Goal: Task Accomplishment & Management: Complete application form

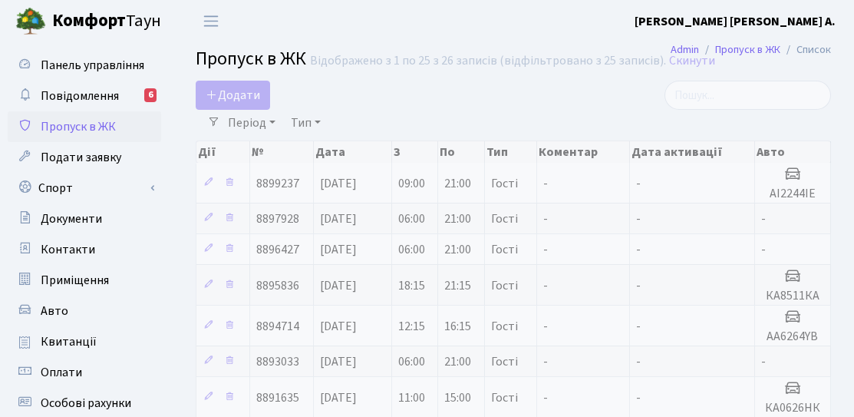
select select "25"
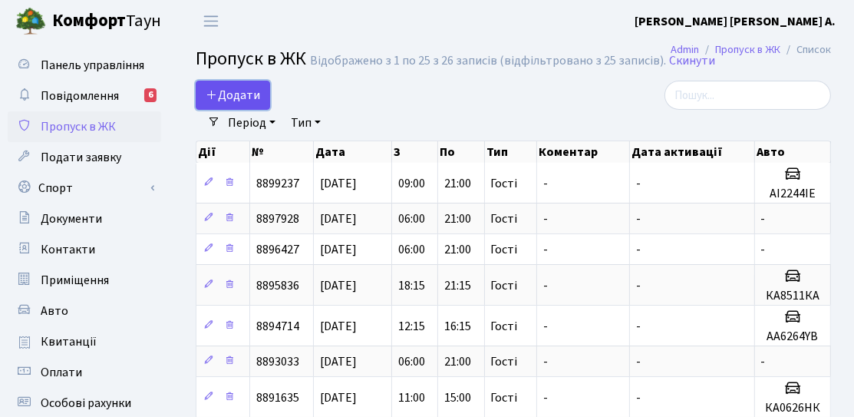
click at [237, 82] on link "Додати" at bounding box center [233, 95] width 74 height 29
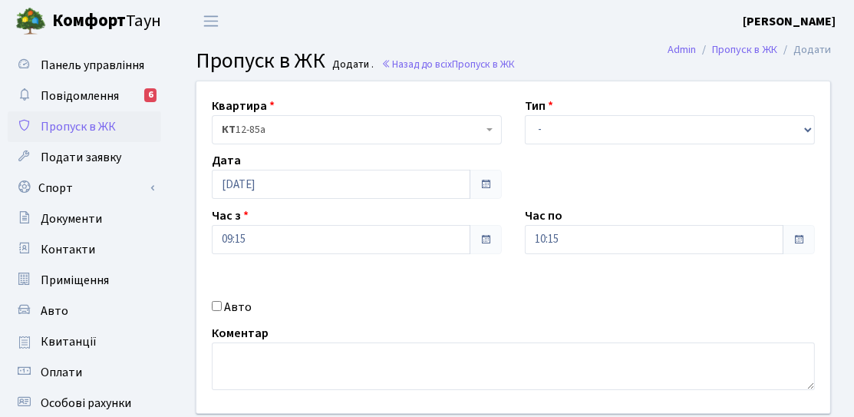
click at [254, 201] on div "Квартира <b>КТ</b>&nbsp;&nbsp;&nbsp;&nbsp;12-85а КТ 12-85а Тип - Доставка Таксі…" at bounding box center [513, 246] width 657 height 331
click at [259, 193] on input "[DATE]" at bounding box center [341, 184] width 259 height 29
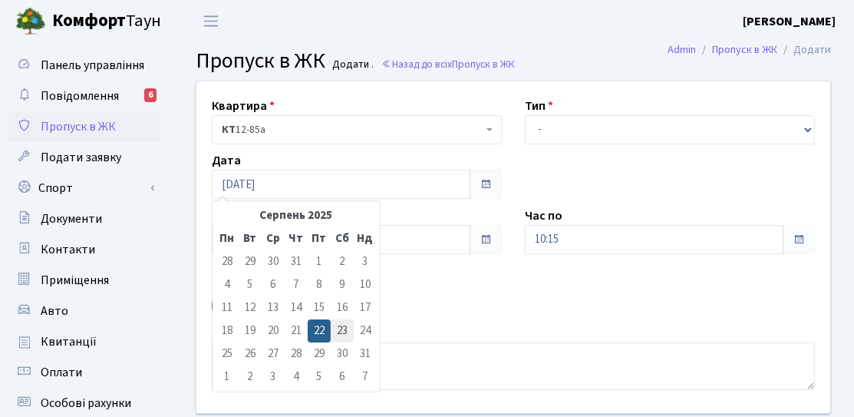
click at [349, 335] on td "23" at bounding box center [342, 330] width 23 height 23
type input "[DATE]"
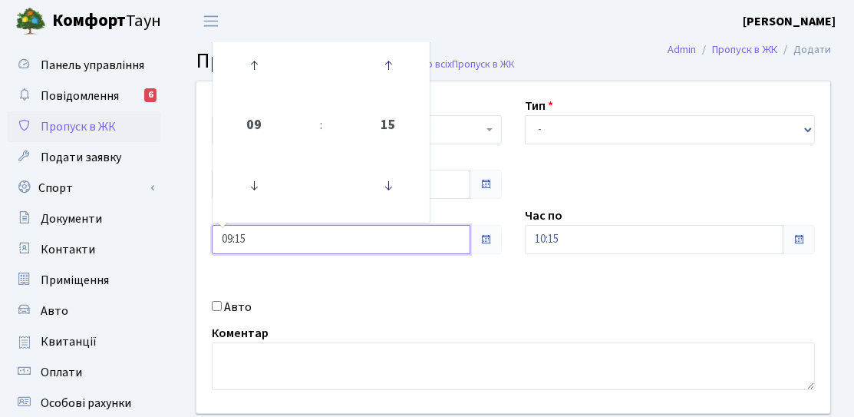
click at [367, 238] on input "09:15" at bounding box center [341, 239] width 259 height 29
click at [377, 182] on icon at bounding box center [387, 185] width 41 height 41
type input "09:00"
click at [544, 263] on div "Квартира <b>КТ</b>&nbsp;&nbsp;&nbsp;&nbsp;12-85а КТ 12-85а Тип - Доставка Таксі…" at bounding box center [513, 246] width 657 height 331
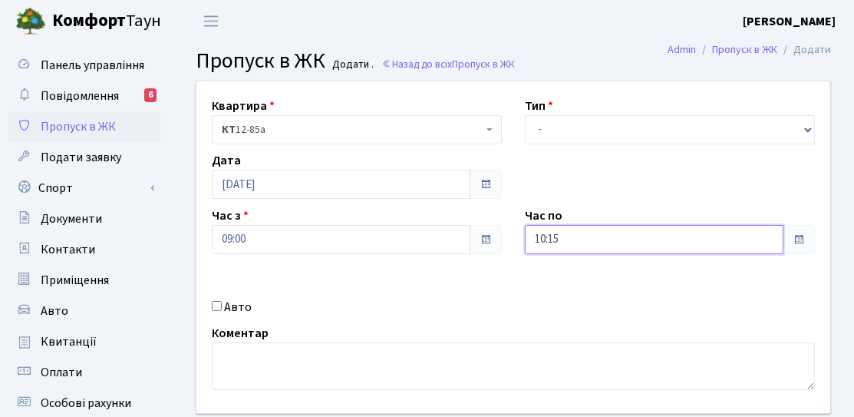
click at [563, 236] on input "10:15" at bounding box center [654, 239] width 259 height 29
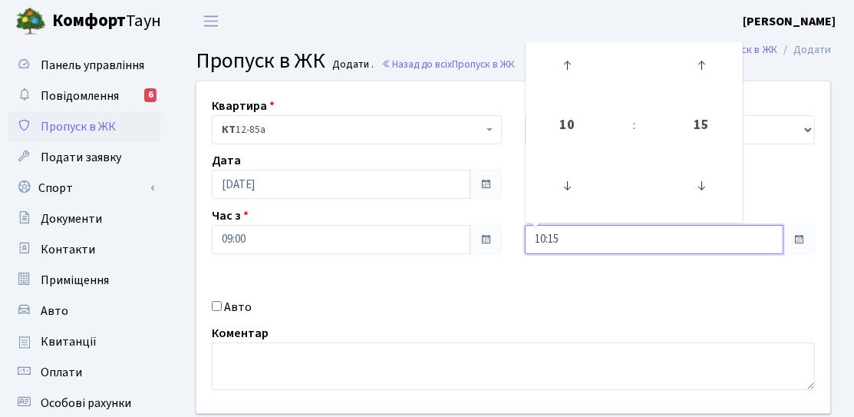
click at [547, 96] on td at bounding box center [567, 65] width 77 height 67
click at [559, 79] on icon at bounding box center [566, 64] width 41 height 41
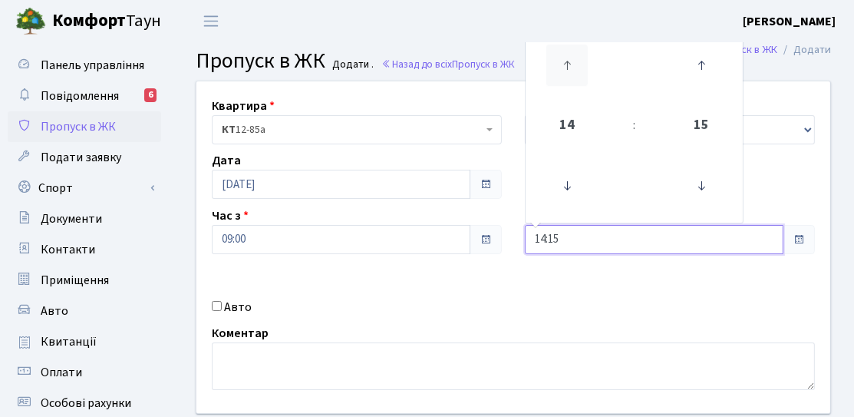
click at [559, 79] on icon at bounding box center [566, 64] width 41 height 41
click at [560, 79] on icon at bounding box center [566, 64] width 41 height 41
click at [561, 79] on icon at bounding box center [566, 64] width 41 height 41
click at [563, 80] on icon at bounding box center [566, 64] width 41 height 41
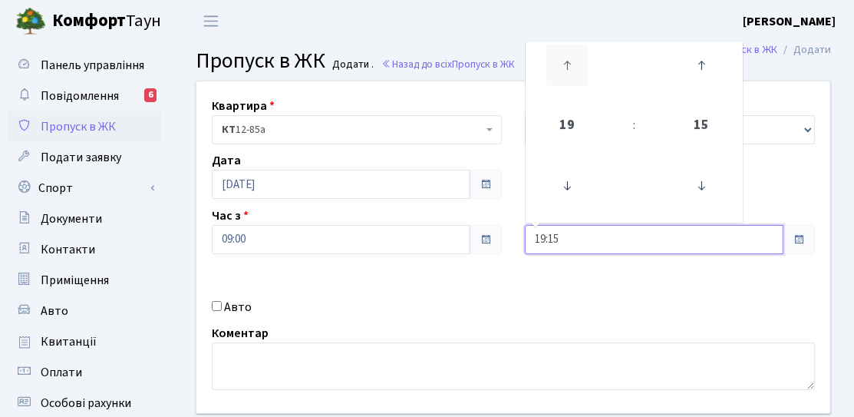
click at [564, 80] on icon at bounding box center [566, 64] width 41 height 41
click at [568, 83] on icon at bounding box center [566, 64] width 41 height 41
click at [698, 177] on icon at bounding box center [701, 185] width 41 height 41
type input "21:00"
click at [553, 288] on div "Квартира <b>КТ</b>&nbsp;&nbsp;&nbsp;&nbsp;12-85а КТ 12-85а Тип - Доставка Таксі…" at bounding box center [513, 246] width 657 height 331
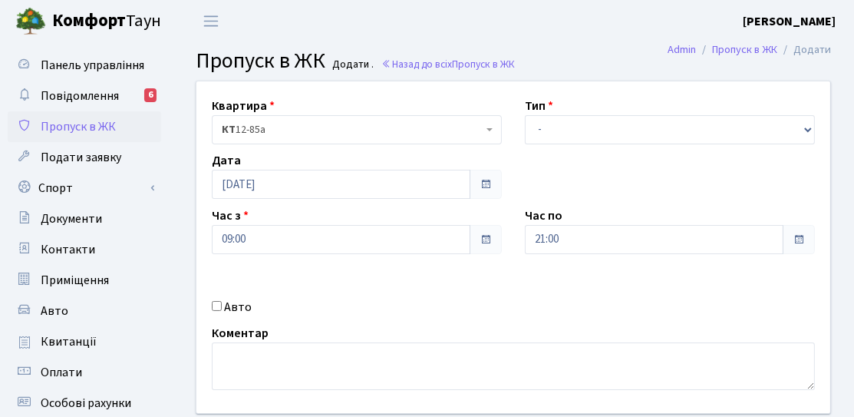
scroll to position [77, 0]
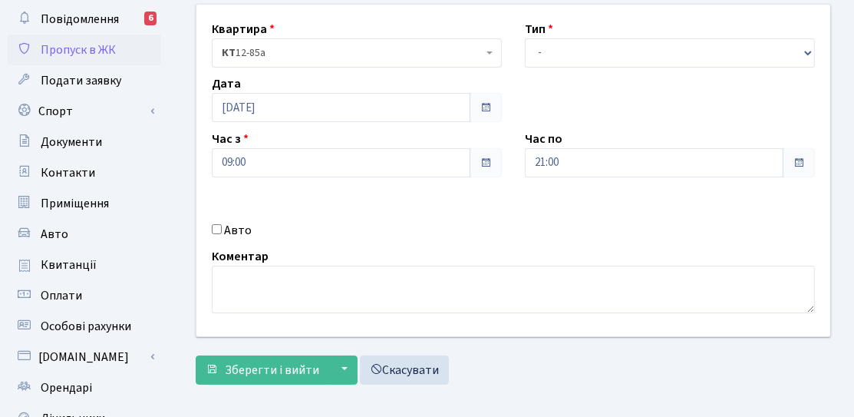
click at [562, 34] on div "Тип - Доставка Таксі Гості Сервіс" at bounding box center [669, 44] width 313 height 48
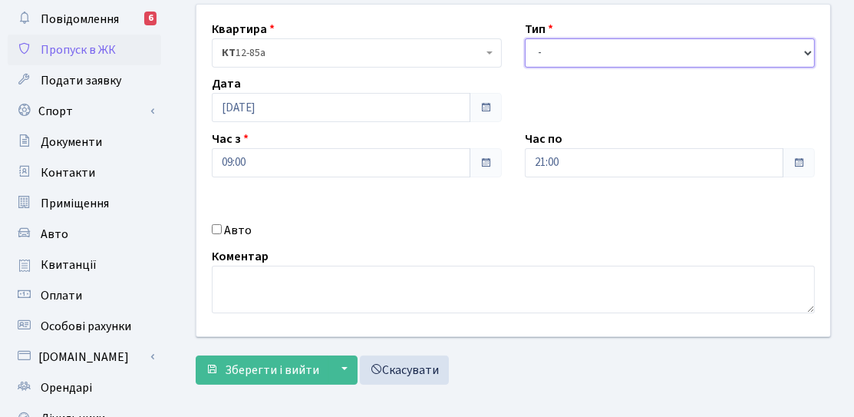
drag, startPoint x: 561, startPoint y: 38, endPoint x: 559, endPoint y: 60, distance: 22.4
click at [561, 38] on select "- Доставка Таксі Гості Сервіс" at bounding box center [670, 52] width 290 height 29
select select "3"
click at [525, 38] on select "- Доставка Таксі Гості Сервіс" at bounding box center [670, 52] width 290 height 29
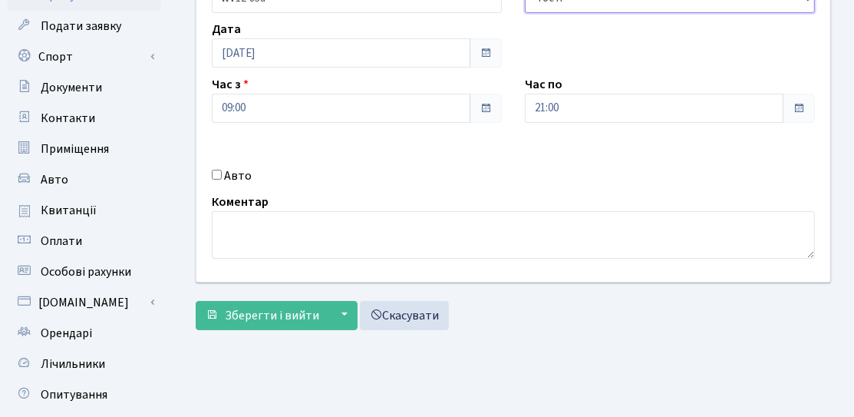
scroll to position [153, 0]
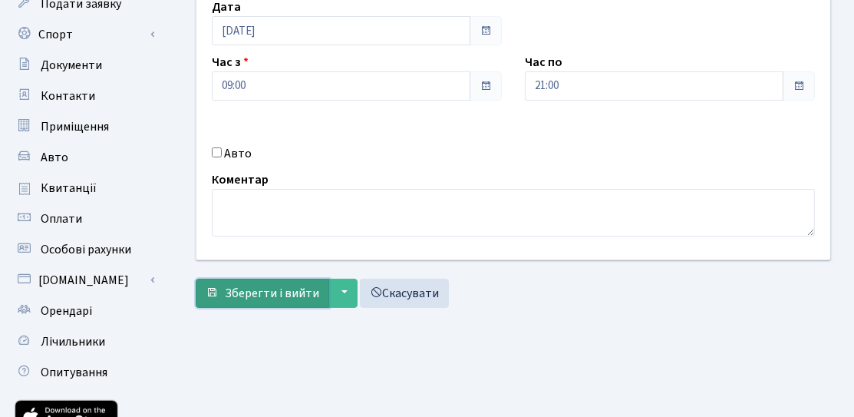
click at [302, 285] on span "Зберегти і вийти" at bounding box center [272, 293] width 94 height 17
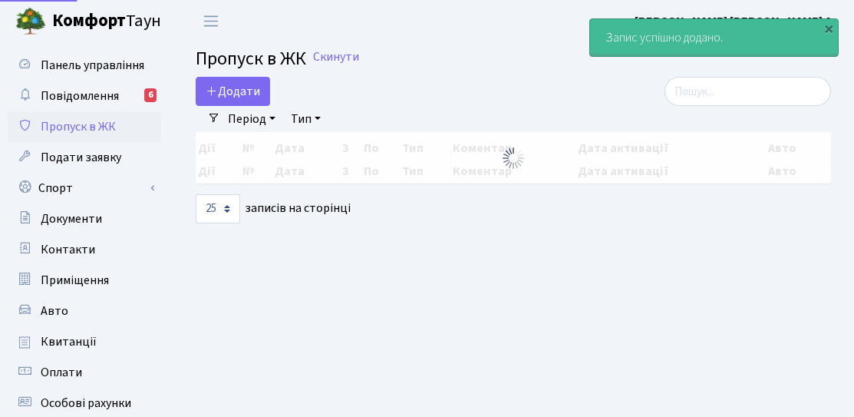
select select "25"
